Goal: Task Accomplishment & Management: Use online tool/utility

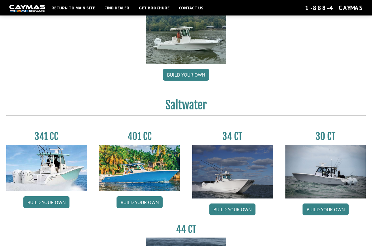
scroll to position [186, 0]
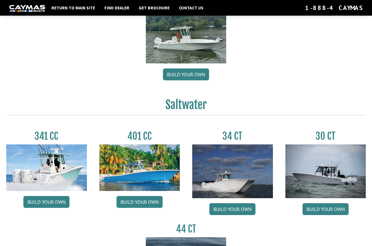
click at [52, 202] on link "Build your own" at bounding box center [46, 202] width 46 height 12
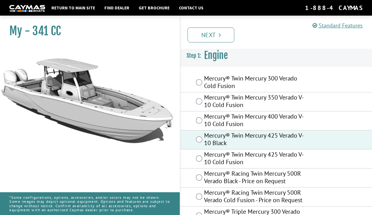
click at [205, 119] on label "Mercury® Twin Mercury 400 Verado V-10 Cold Fusion" at bounding box center [254, 121] width 100 height 17
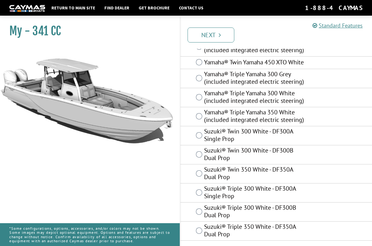
scroll to position [374, 0]
click at [215, 41] on link "Next" at bounding box center [211, 34] width 47 height 15
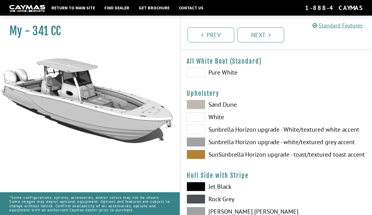
scroll to position [0, 0]
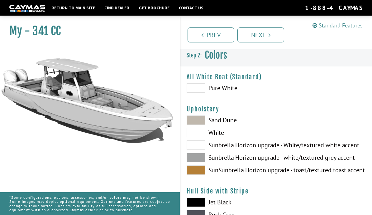
click at [204, 135] on span at bounding box center [196, 132] width 19 height 9
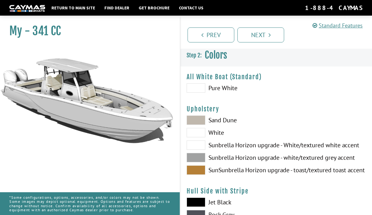
click at [203, 121] on span at bounding box center [196, 119] width 19 height 9
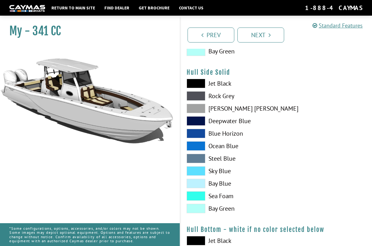
scroll to position [280, 0]
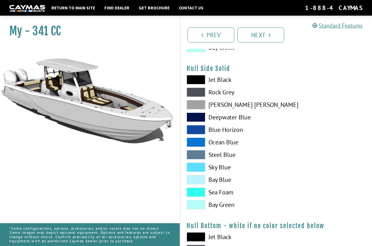
click at [202, 108] on span at bounding box center [196, 104] width 19 height 9
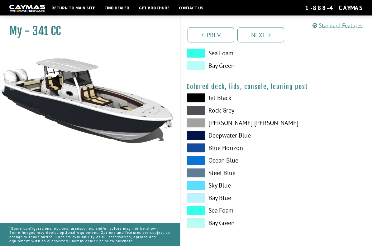
scroll to position [735, 0]
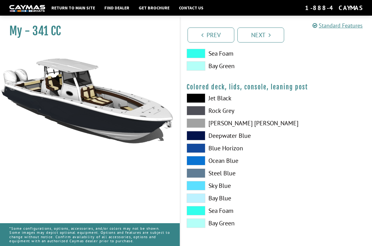
click at [200, 98] on span at bounding box center [196, 97] width 19 height 9
click at [199, 98] on span at bounding box center [196, 97] width 19 height 9
click at [266, 37] on link "Next" at bounding box center [261, 34] width 47 height 15
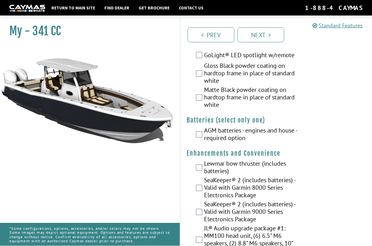
scroll to position [164, 0]
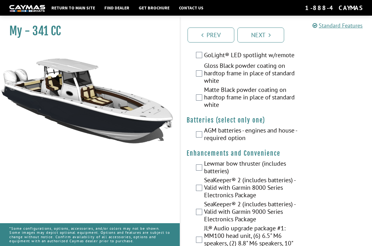
click at [207, 135] on label "AGM batteries - engines and house - required option" at bounding box center [254, 134] width 100 height 17
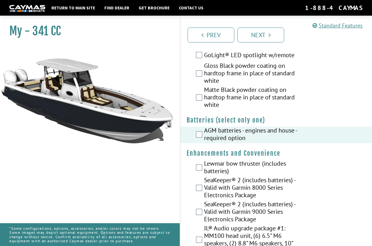
click at [204, 167] on label "Lewmar bow thruster (includes batteries)" at bounding box center [254, 167] width 100 height 17
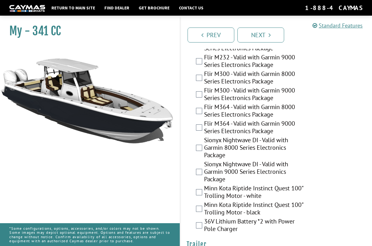
scroll to position [1641, 0]
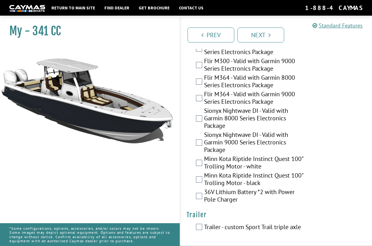
click at [207, 215] on label "Trailer - custom Sport Trail triple axle" at bounding box center [254, 227] width 100 height 9
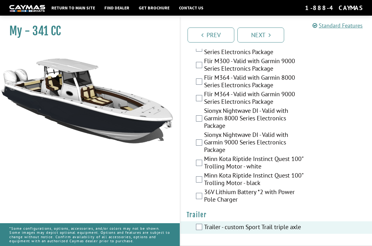
click at [264, 37] on link "Next" at bounding box center [261, 34] width 47 height 15
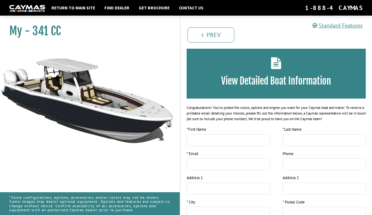
scroll to position [24, 0]
